Goal: Information Seeking & Learning: Understand process/instructions

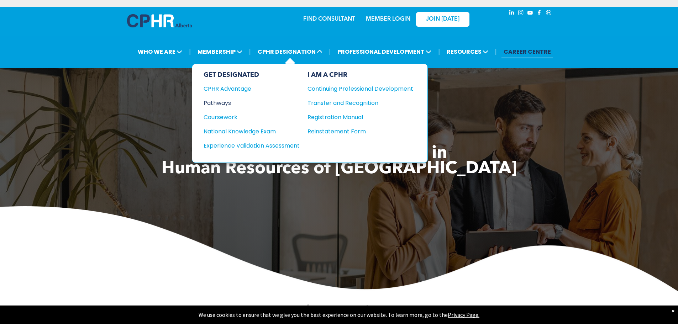
click at [222, 99] on div "Pathways" at bounding box center [247, 103] width 87 height 9
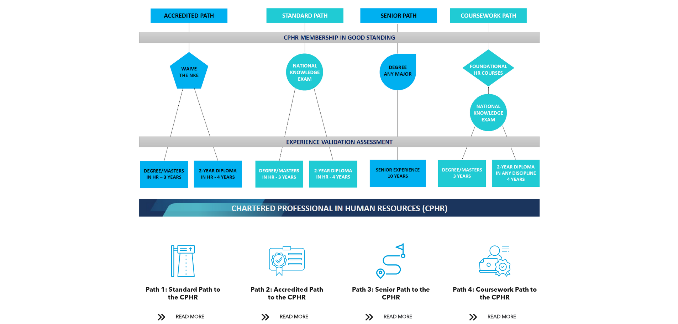
scroll to position [677, 0]
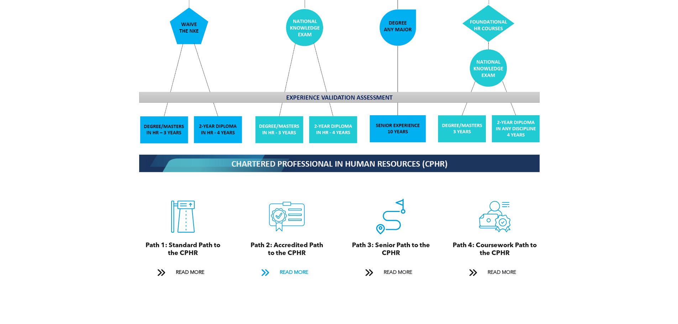
click at [282, 266] on span "READ MORE" at bounding box center [293, 272] width 33 height 13
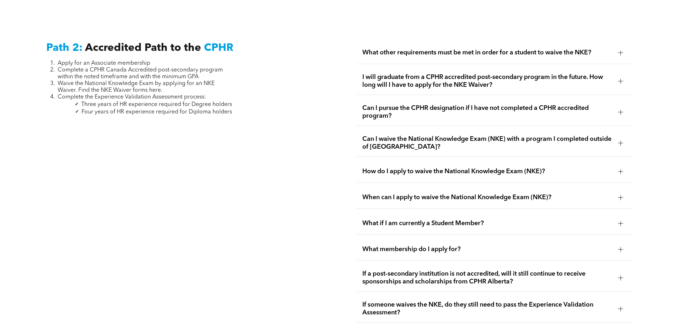
scroll to position [1164, 0]
click at [453, 41] on div "What other requirements must be met in order for a student to waive the NKE?" at bounding box center [494, 52] width 275 height 22
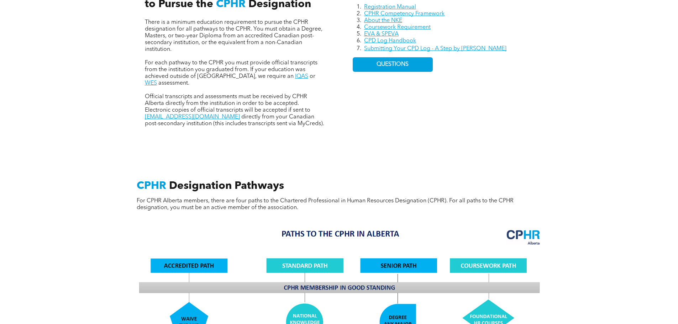
scroll to position [274, 0]
